Goal: Information Seeking & Learning: Learn about a topic

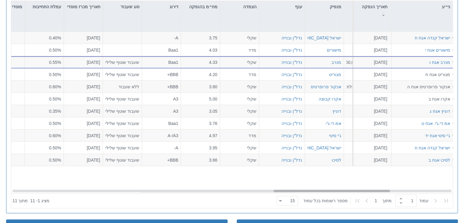
scroll to position [0, 1230]
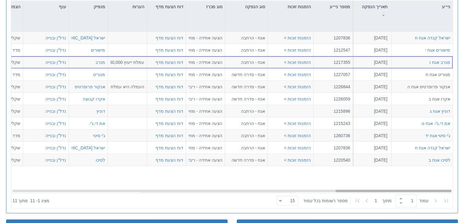
drag, startPoint x: 330, startPoint y: 189, endPoint x: 419, endPoint y: 190, distance: 89.1
click at [419, 190] on div at bounding box center [394, 191] width 116 height 2
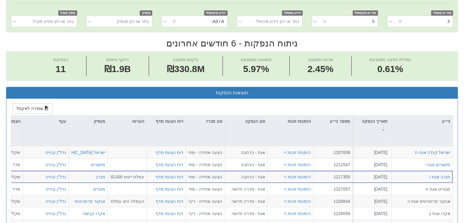
scroll to position [142, 0]
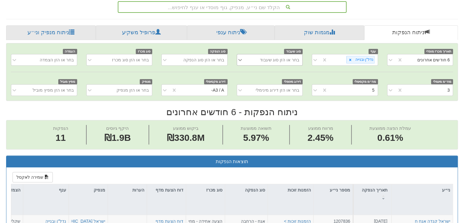
click at [242, 60] on icon at bounding box center [240, 60] width 6 height 6
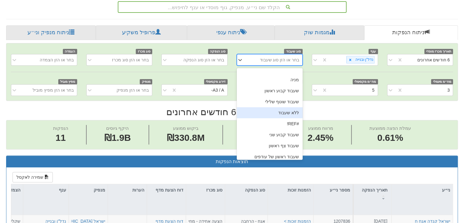
click at [294, 110] on div "ללא שעבוד" at bounding box center [270, 112] width 66 height 11
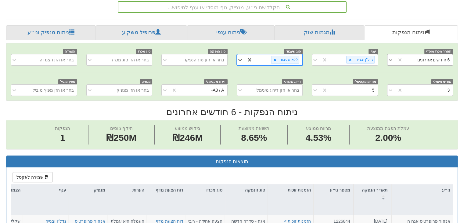
click at [389, 59] on icon at bounding box center [391, 60] width 4 height 2
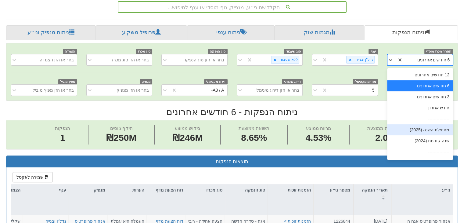
click at [430, 128] on div "מתחילת השנה (2025)" at bounding box center [420, 129] width 66 height 11
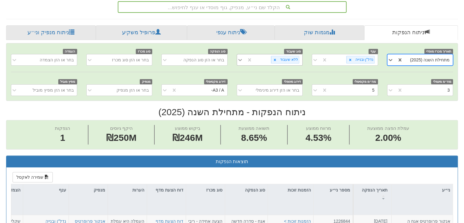
click at [241, 60] on icon at bounding box center [240, 60] width 4 height 2
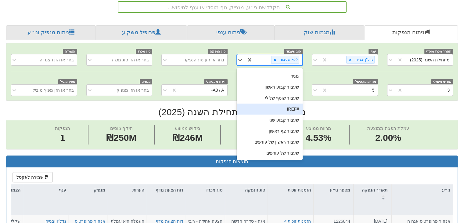
scroll to position [0, 0]
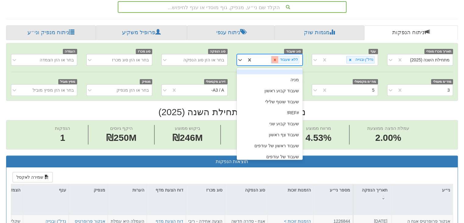
click at [277, 59] on icon at bounding box center [275, 60] width 4 height 4
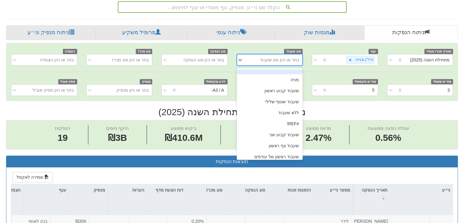
click at [277, 60] on div "בחר או הזן סוג שעבוד" at bounding box center [280, 60] width 40 height 6
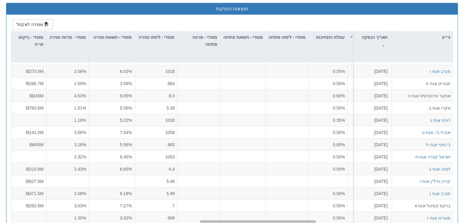
scroll to position [21, 710]
drag, startPoint x: 349, startPoint y: 220, endPoint x: 214, endPoint y: 237, distance: 136.6
click at [214, 223] on html "Toggle navigation מניות ואג״ח - החזקות בישראל מניות אג״ח מניות ואג״ח ✓ מניות דו…" at bounding box center [232, 129] width 464 height 849
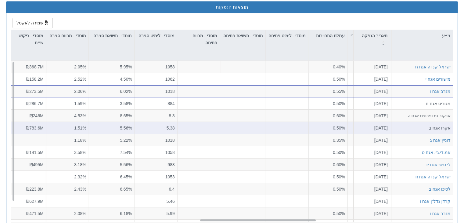
scroll to position [295, 0]
